Goal: Information Seeking & Learning: Learn about a topic

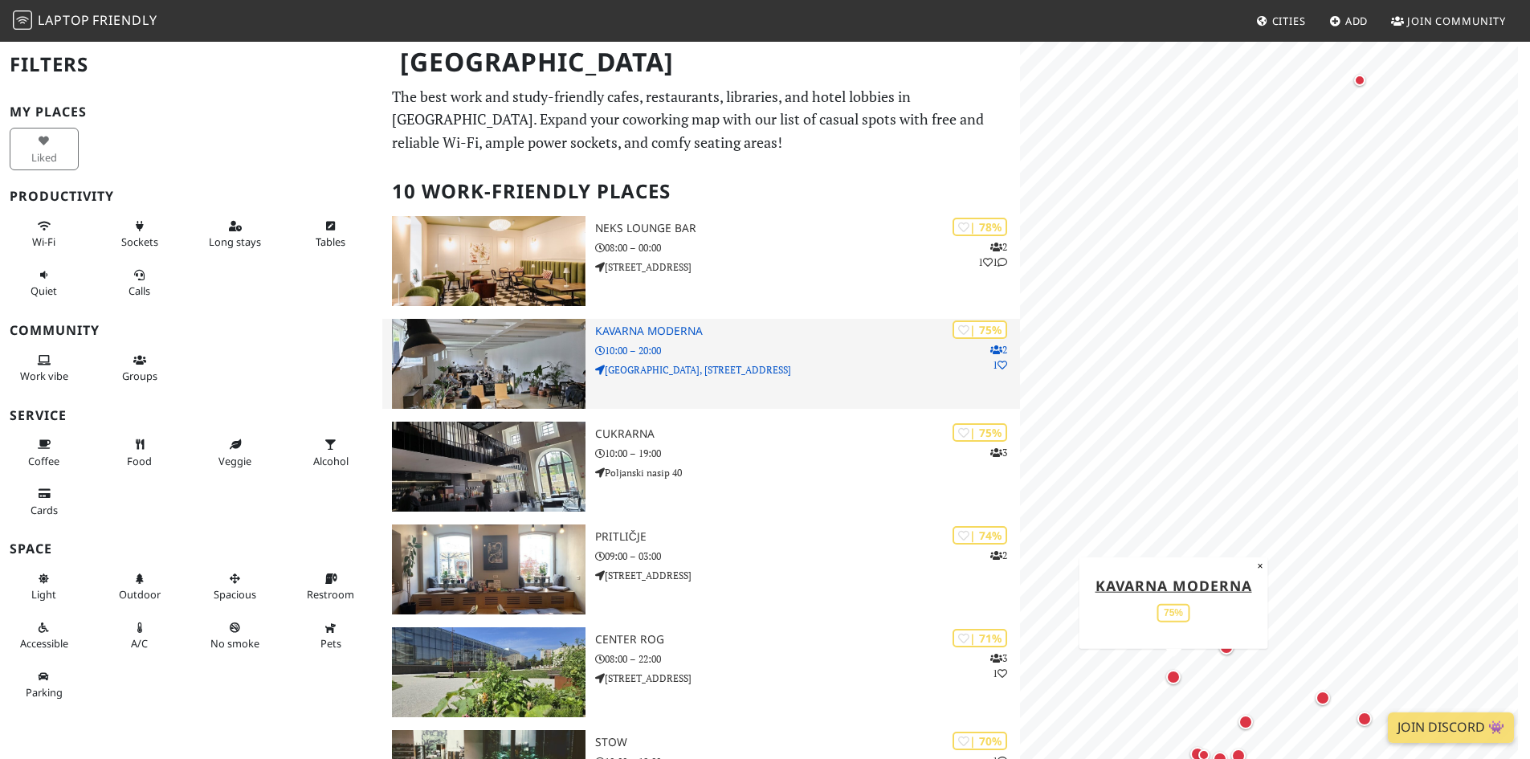
click at [494, 375] on img at bounding box center [489, 364] width 194 height 90
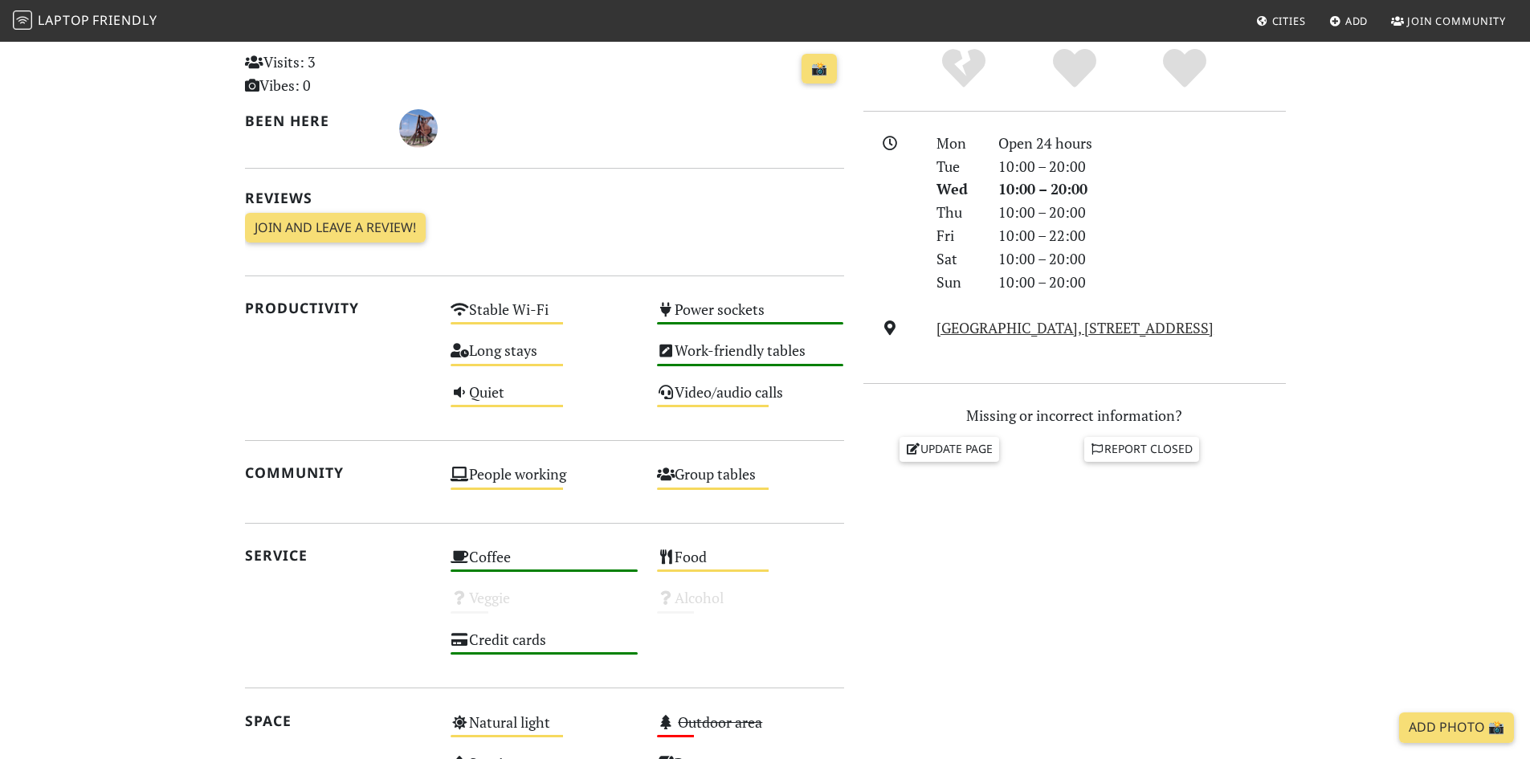
scroll to position [128, 0]
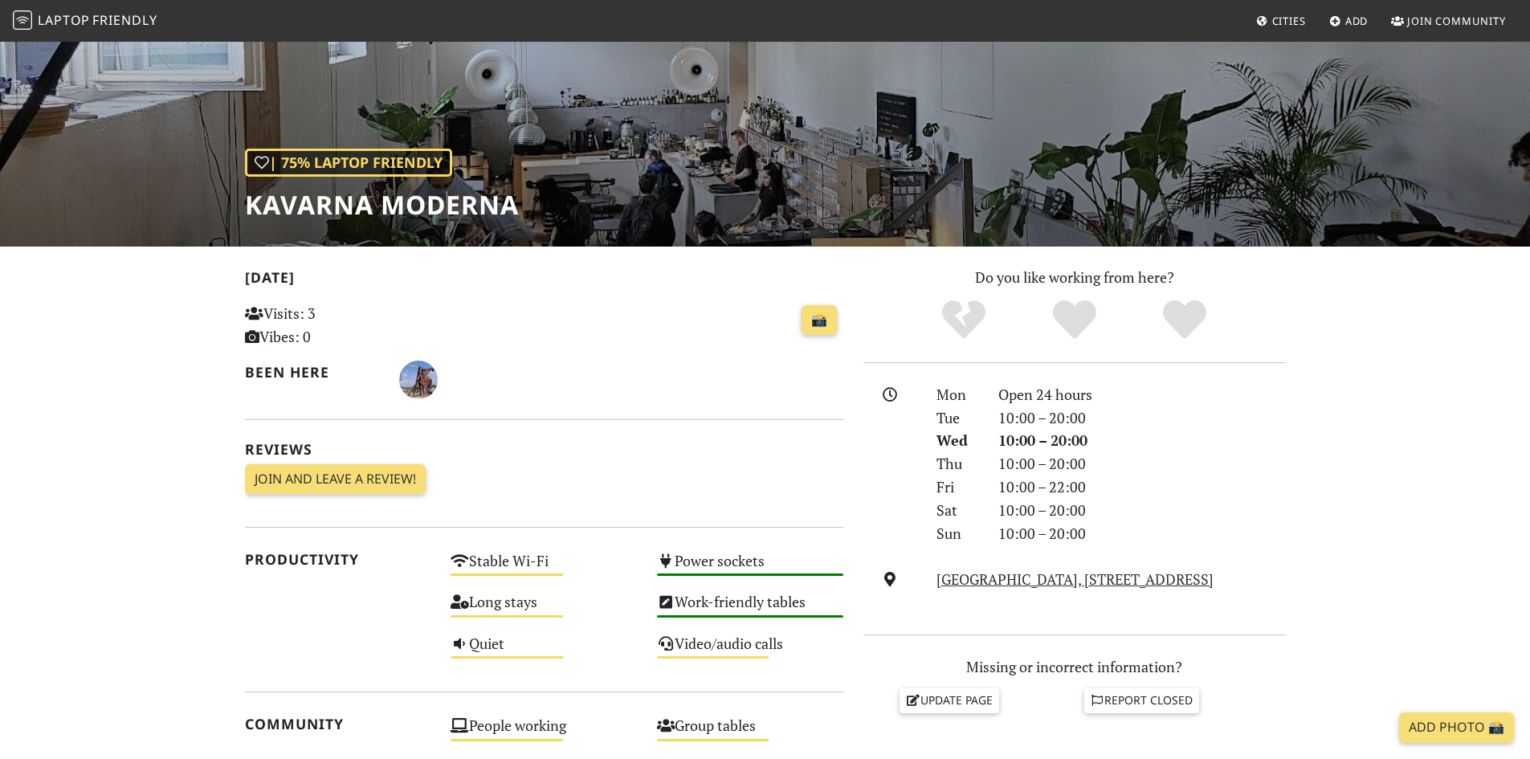
click at [750, 209] on div "| 75% Laptop Friendly Kavarna Moderna" at bounding box center [765, 79] width 1530 height 334
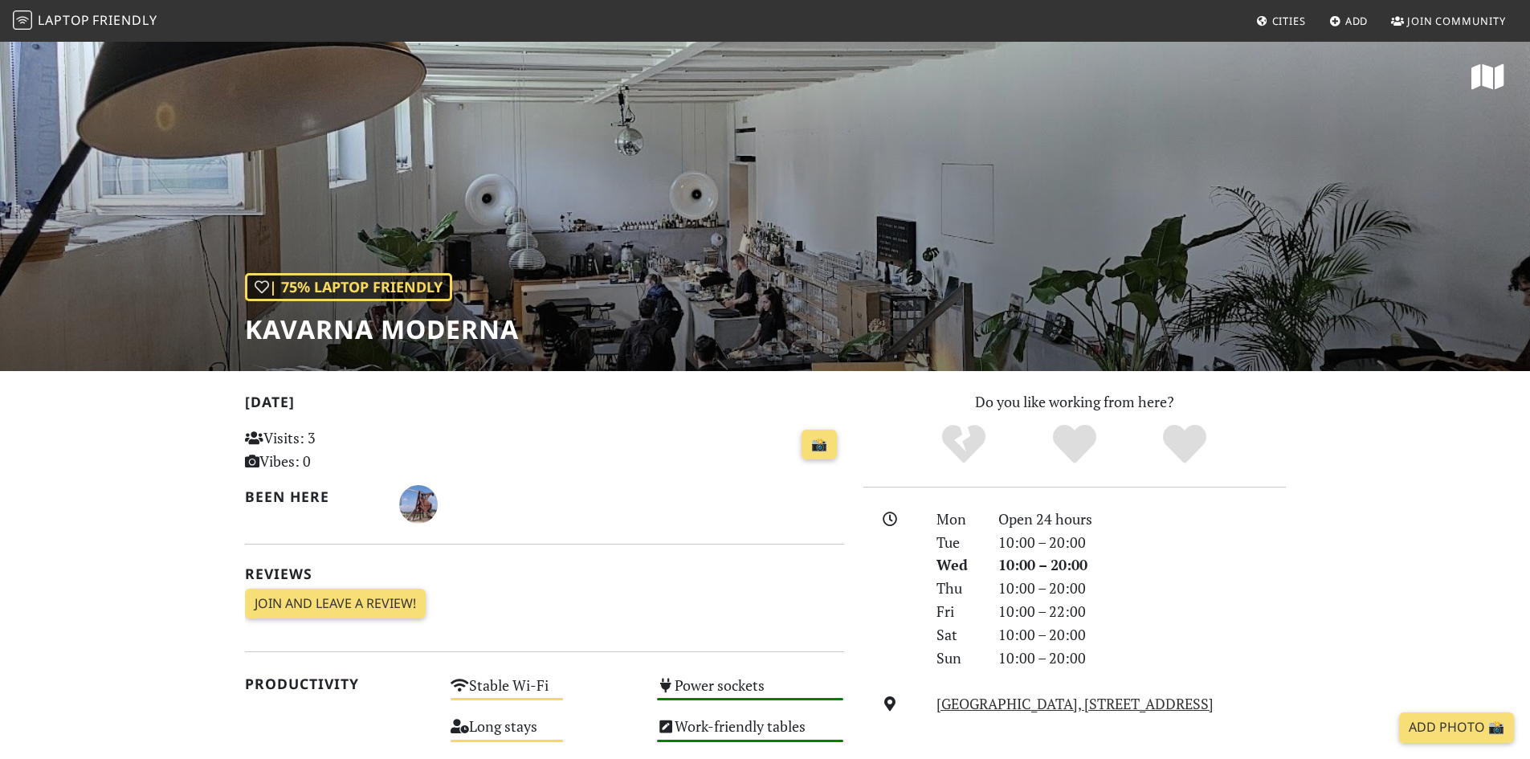
scroll to position [0, 0]
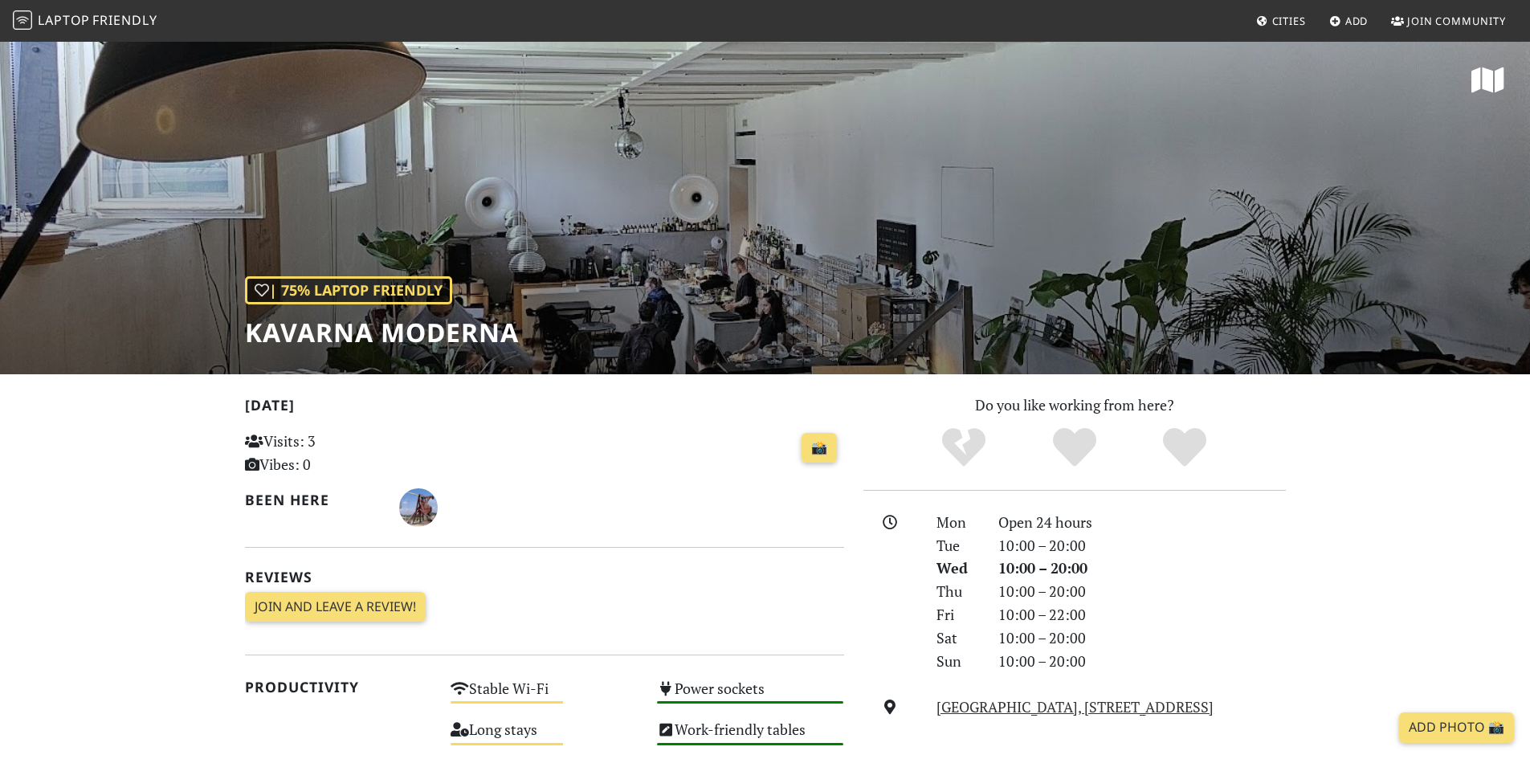
click at [784, 271] on div "| 75% Laptop Friendly Kavarna Moderna" at bounding box center [765, 207] width 1530 height 334
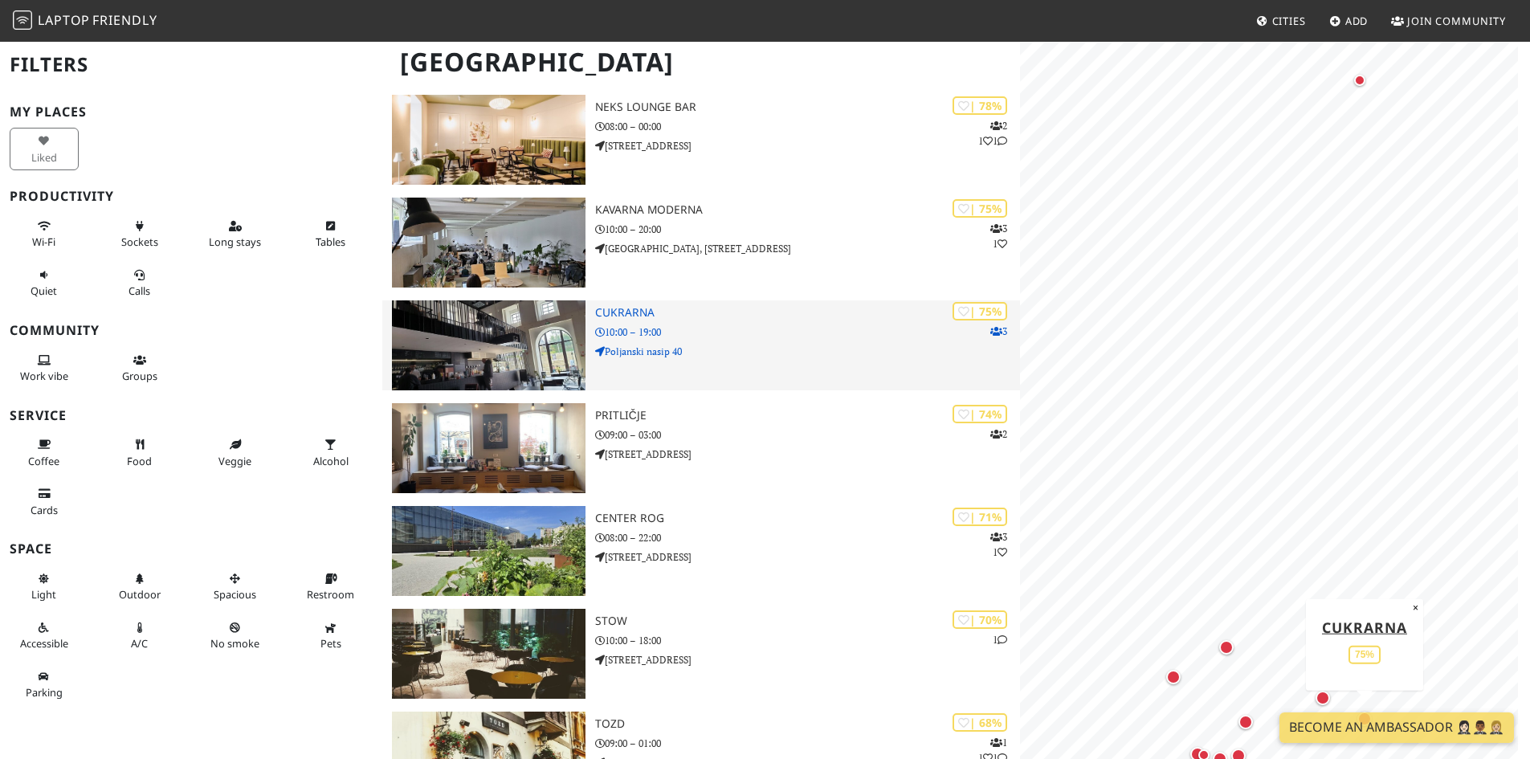
scroll to position [161, 0]
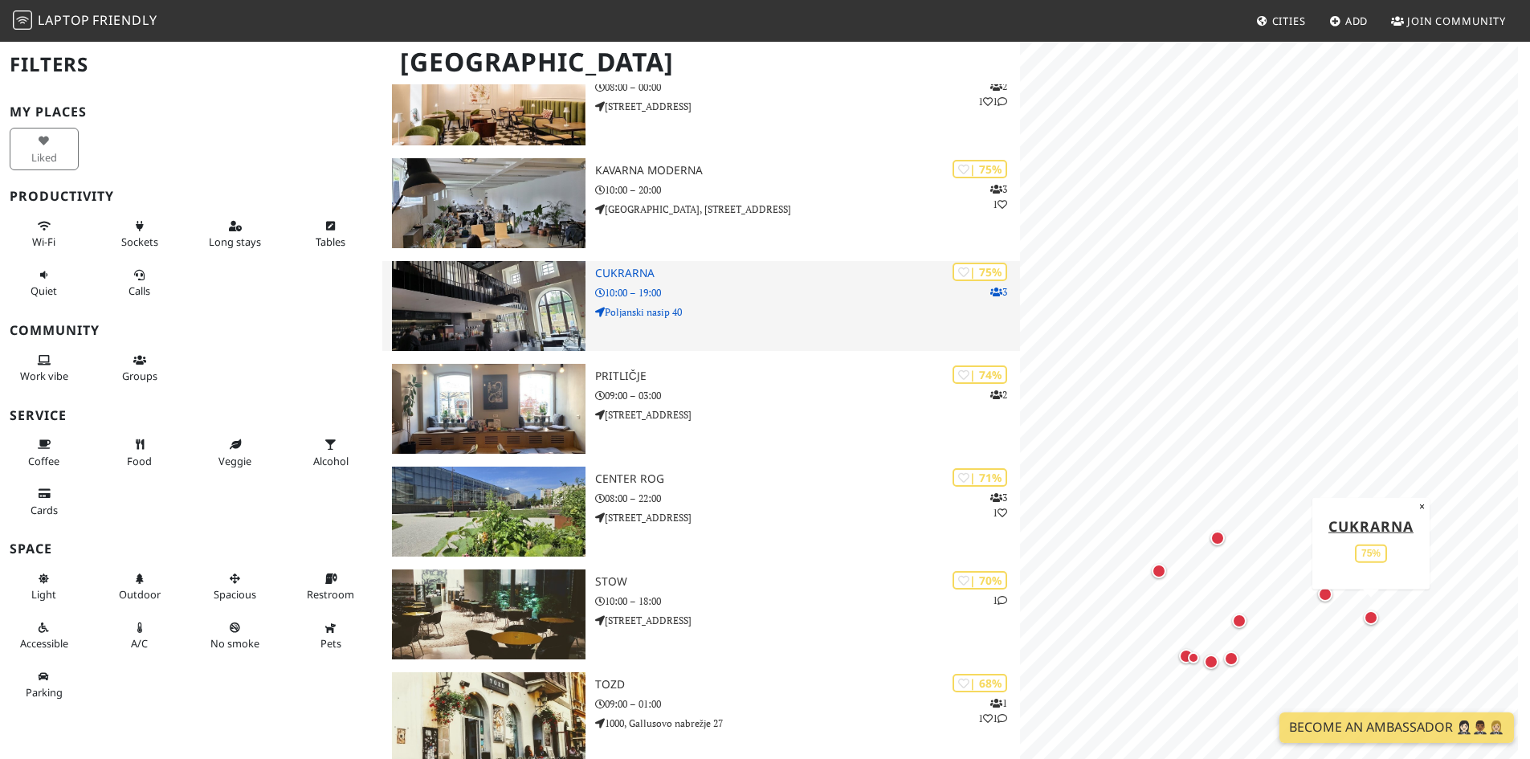
click at [529, 323] on img at bounding box center [489, 306] width 194 height 90
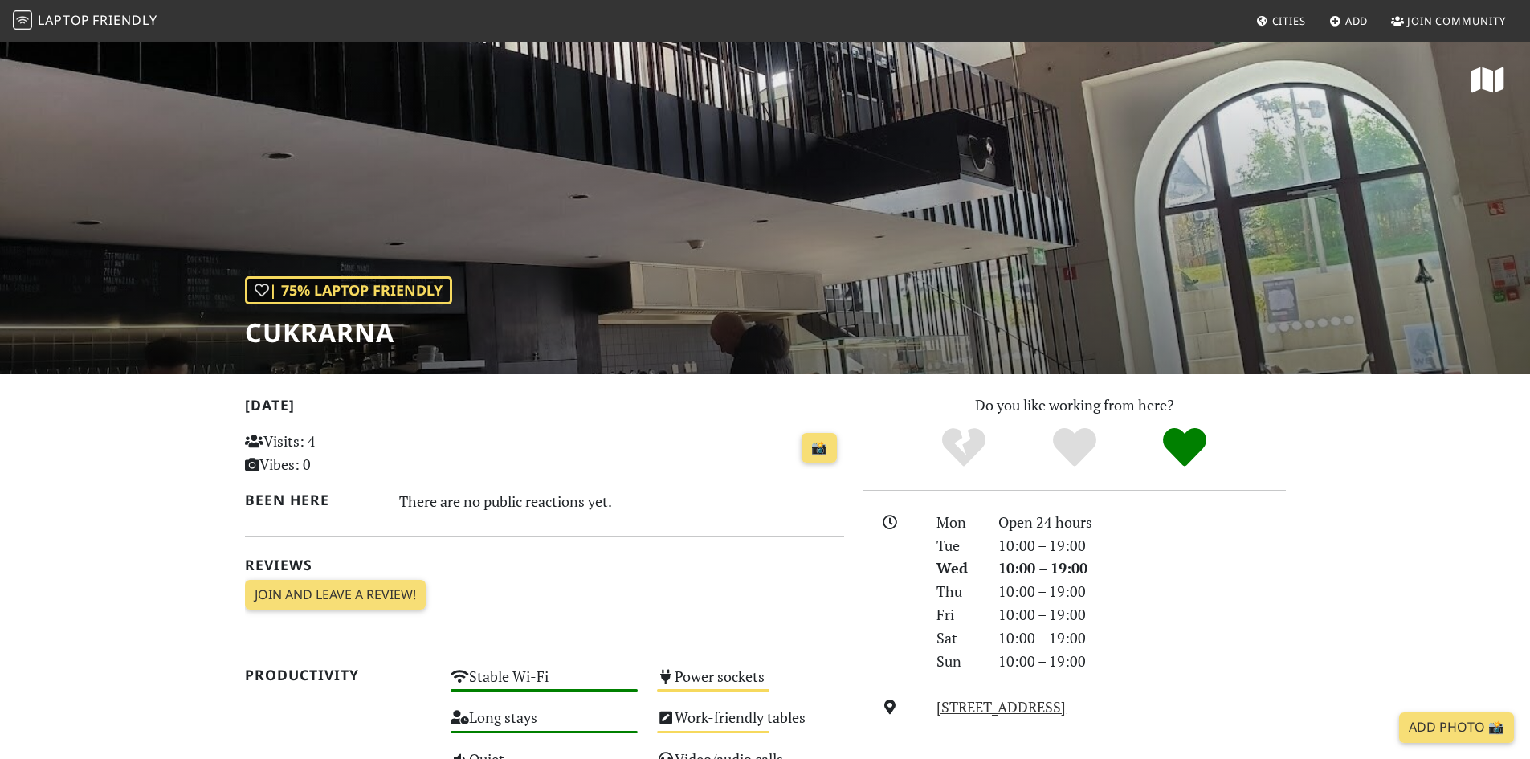
click at [672, 176] on div "| 75% Laptop Friendly Cukrarna" at bounding box center [765, 207] width 1530 height 334
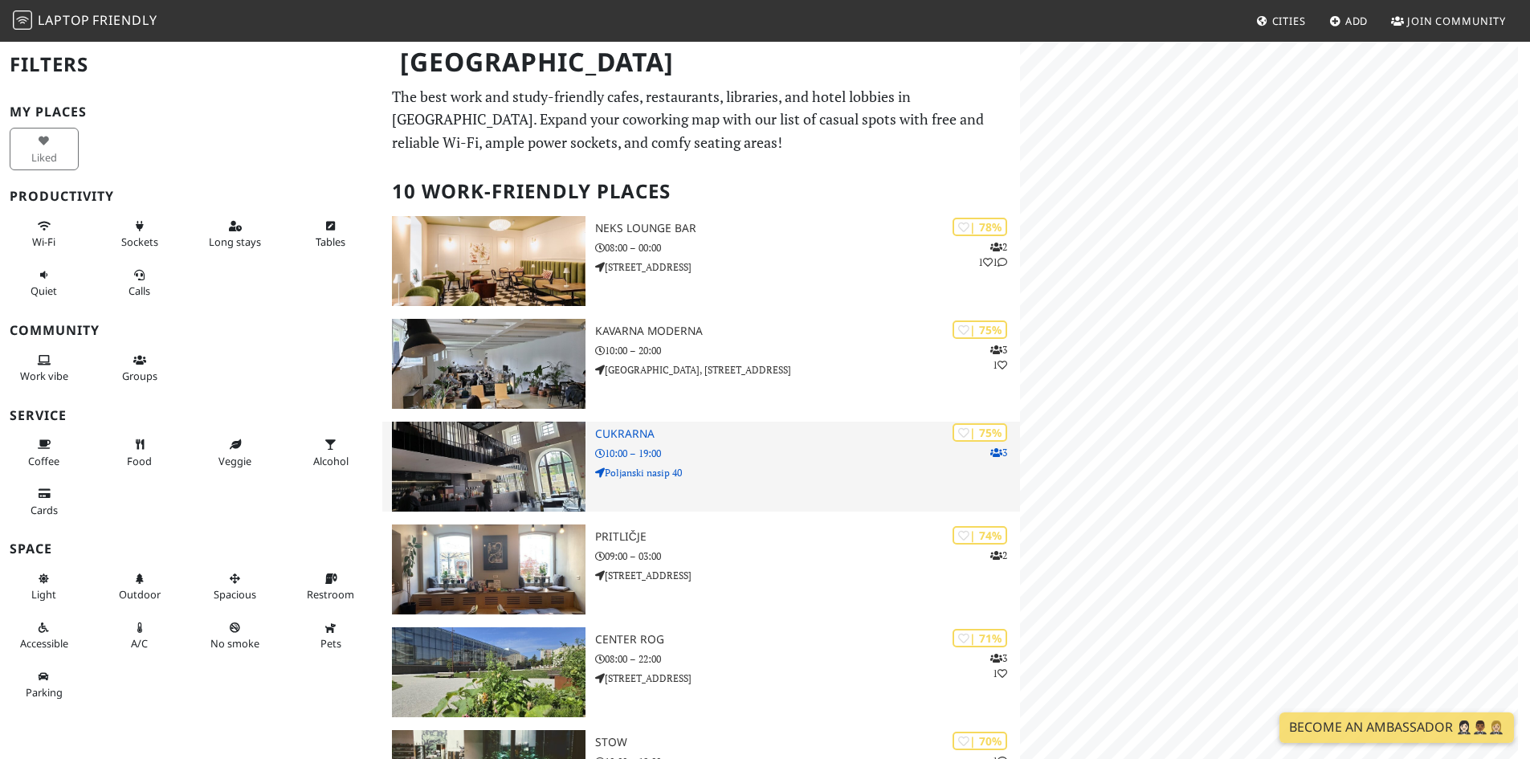
scroll to position [161, 0]
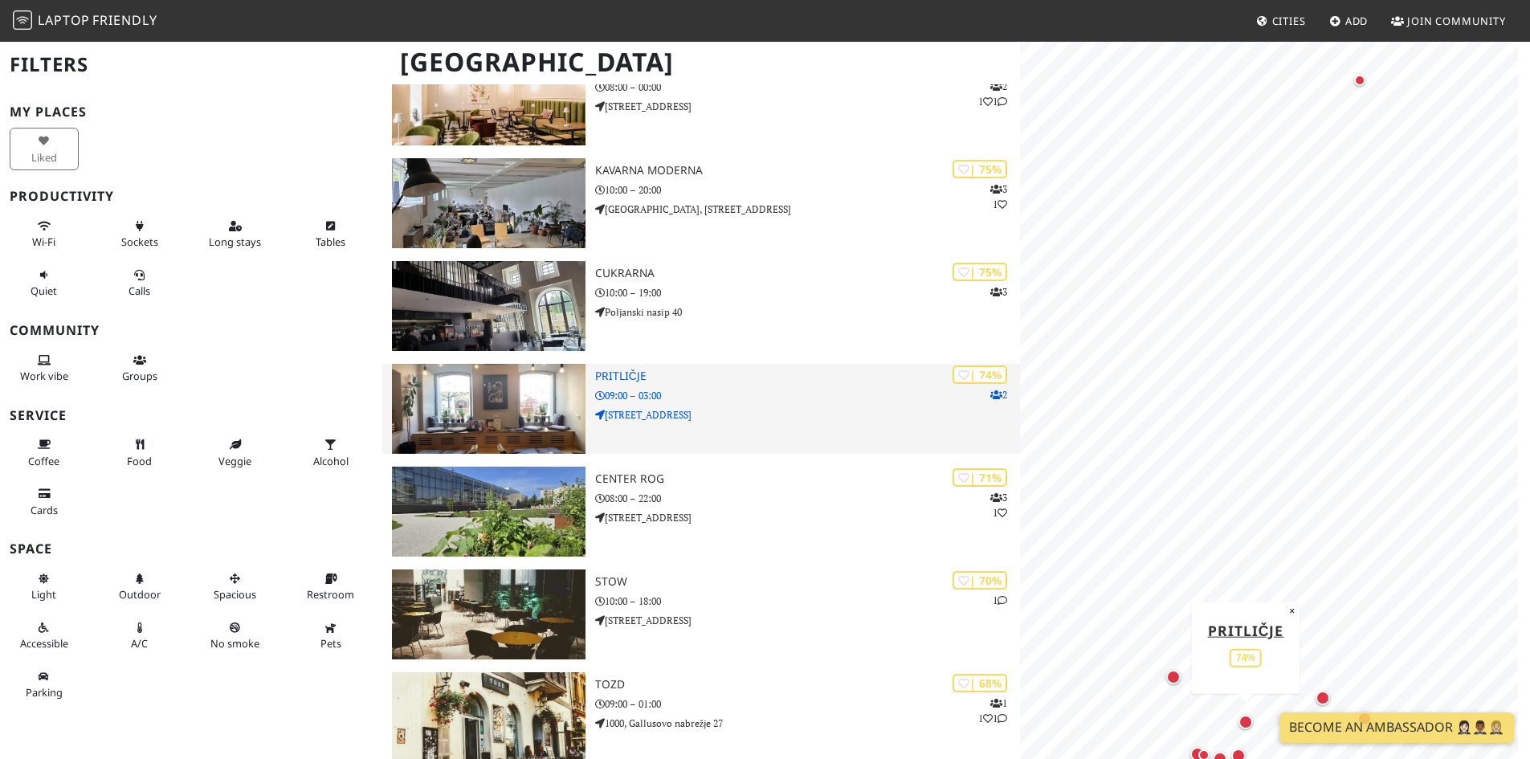
click at [451, 400] on img at bounding box center [489, 409] width 194 height 90
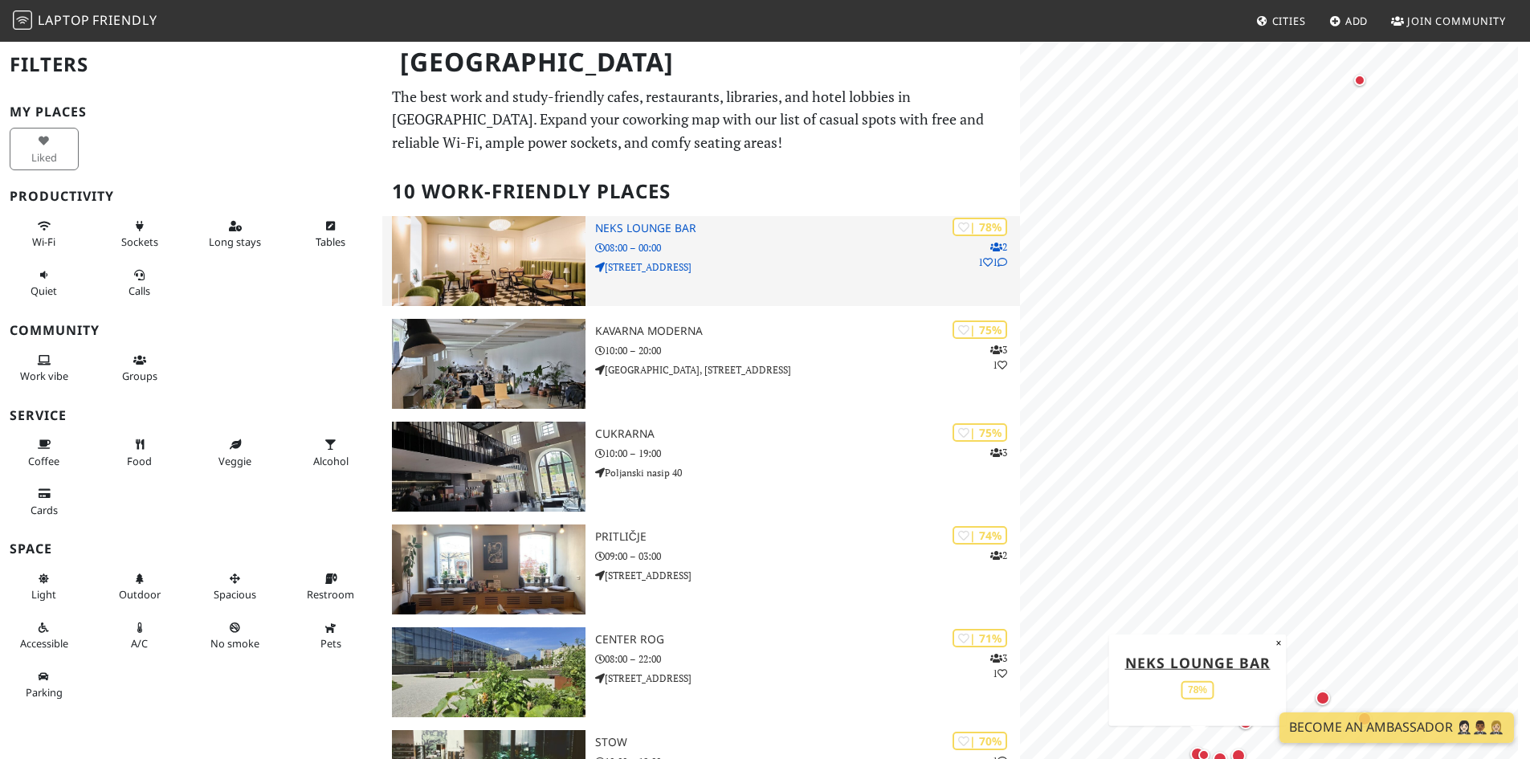
click at [531, 255] on img at bounding box center [489, 261] width 194 height 90
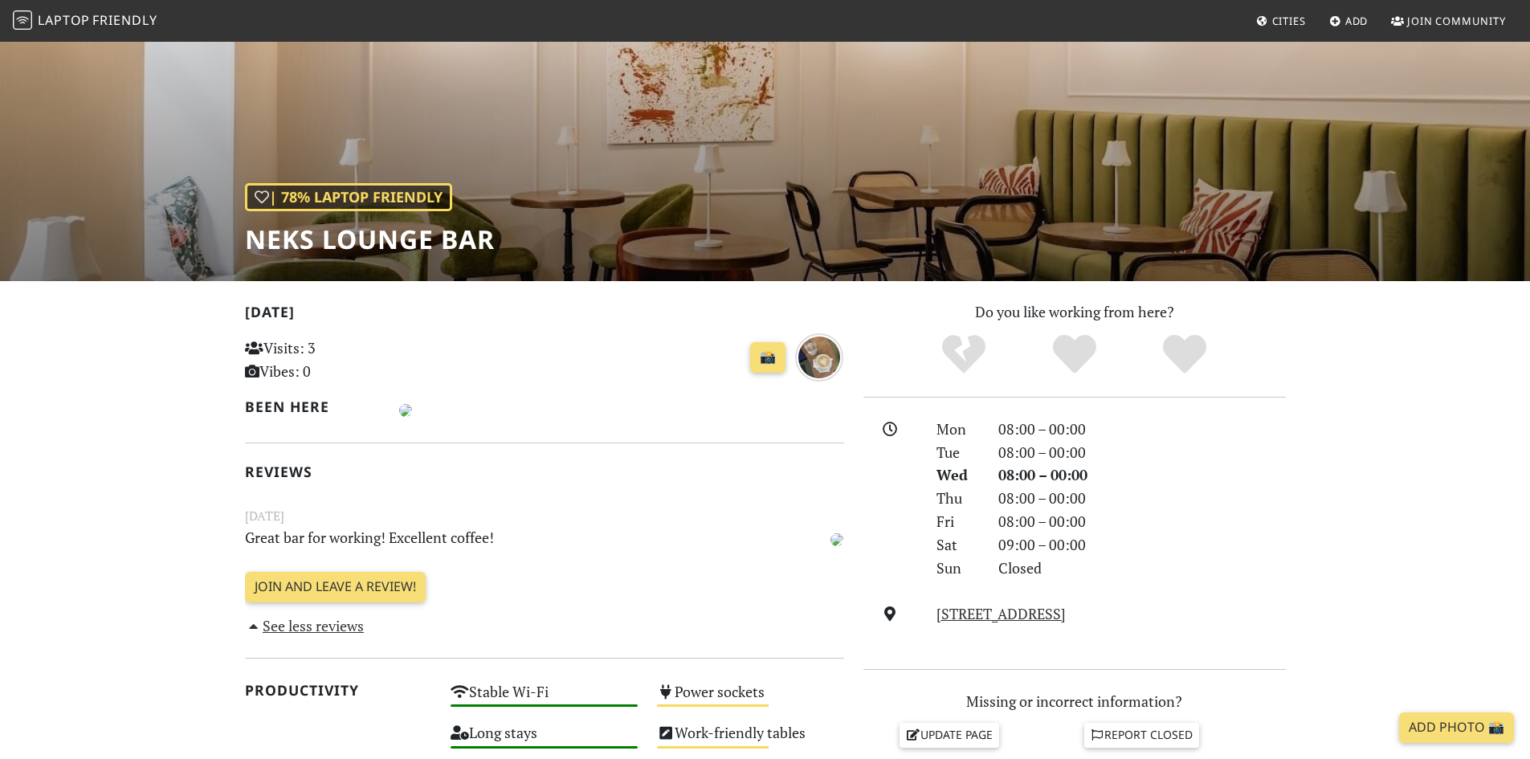
scroll to position [80, 0]
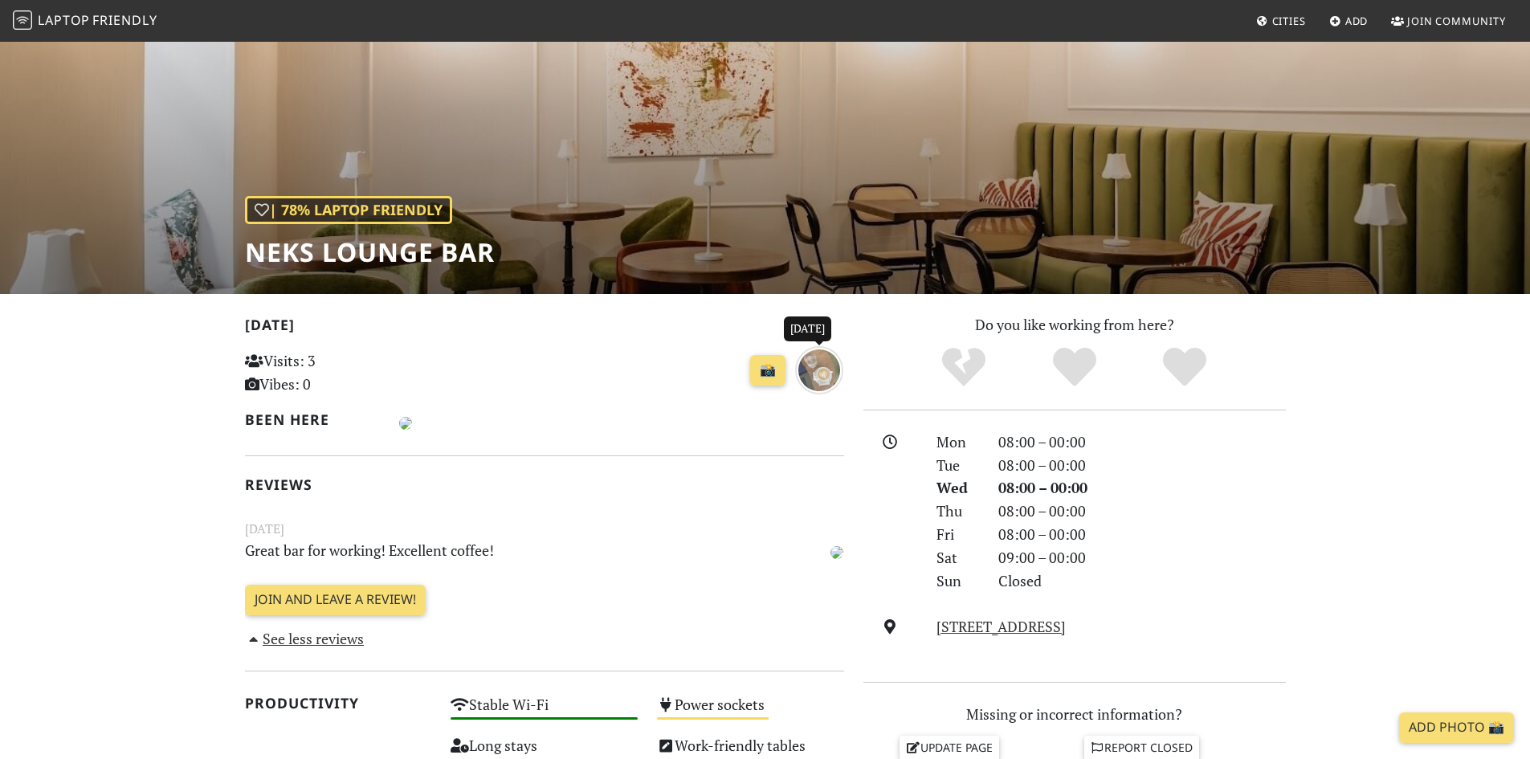
click at [831, 372] on img "20 days ago" at bounding box center [819, 370] width 48 height 48
